Goal: Find specific page/section: Find specific page/section

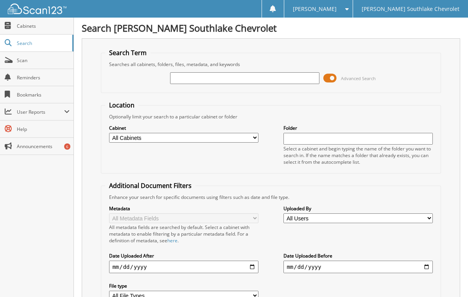
click at [181, 76] on input "text" at bounding box center [244, 78] width 149 height 12
type input "445362"
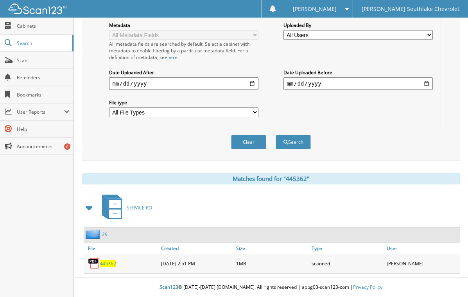
click at [107, 264] on span "445362" at bounding box center [108, 264] width 16 height 7
